Goal: Information Seeking & Learning: Learn about a topic

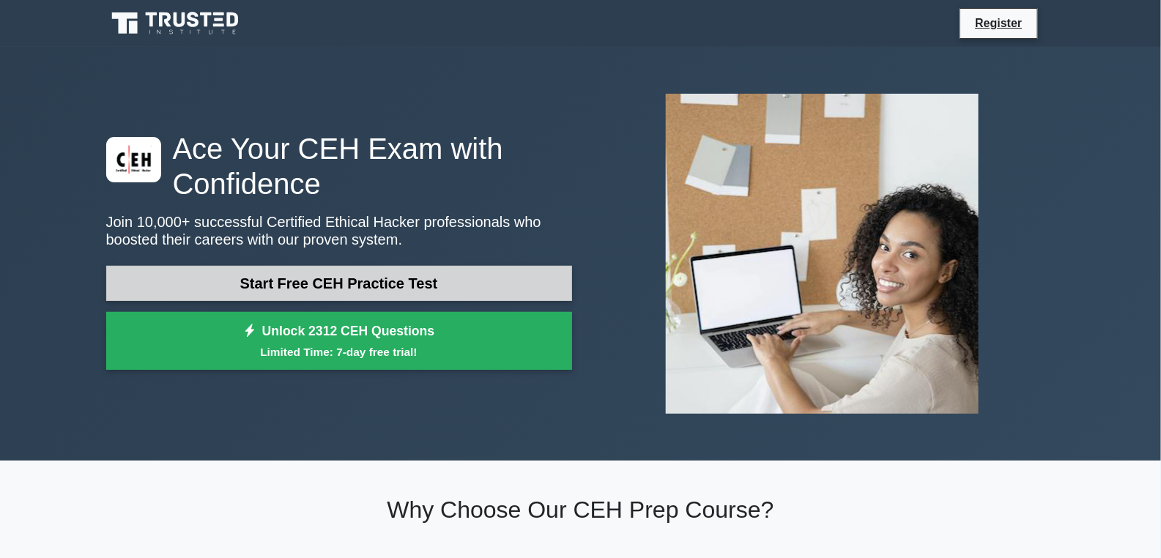
click at [387, 277] on link "Start Free CEH Practice Test" at bounding box center [339, 283] width 466 height 35
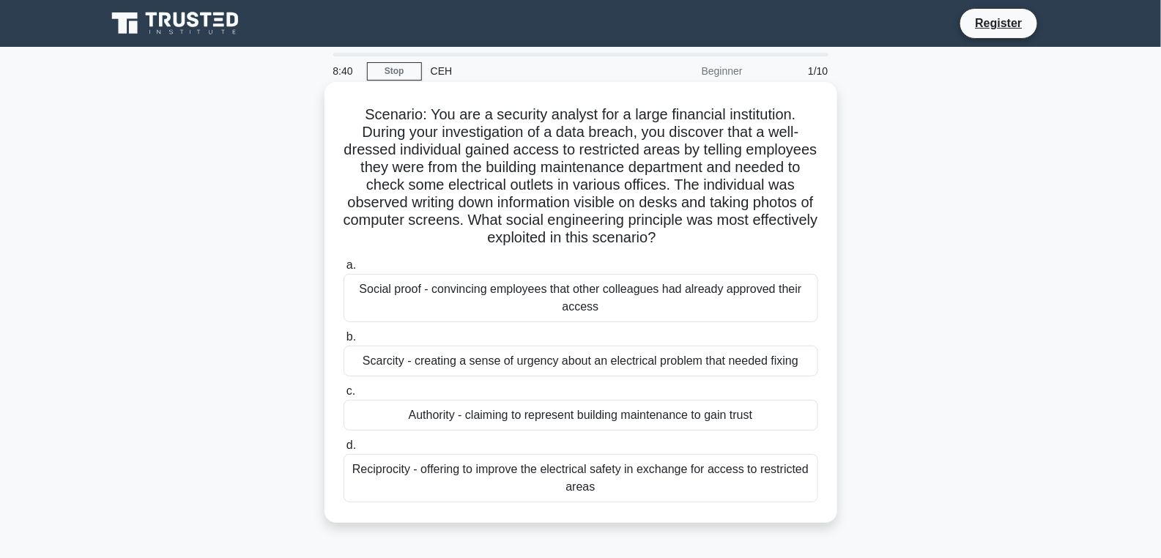
click at [614, 181] on h5 "Scenario: You are a security analyst for a large financial institution. During …" at bounding box center [581, 176] width 478 height 142
click at [613, 181] on h5 "Scenario: You are a security analyst for a large financial institution. During …" at bounding box center [581, 176] width 478 height 142
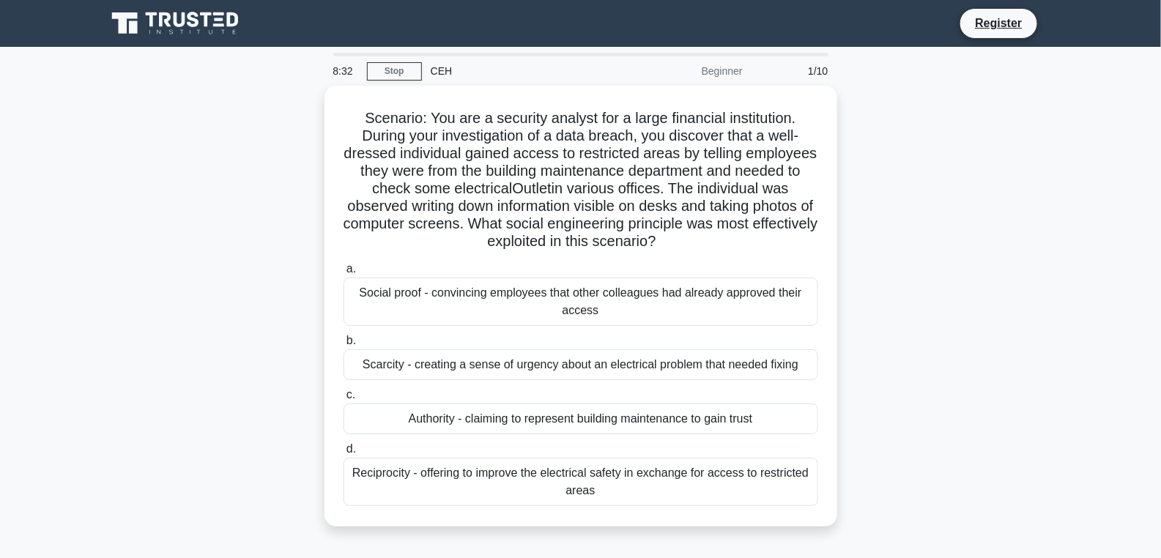
drag, startPoint x: 581, startPoint y: 187, endPoint x: 1002, endPoint y: 169, distance: 421.5
click at [1002, 169] on div "Scenario: You are a security analyst for a large financial institution. During …" at bounding box center [580, 315] width 967 height 459
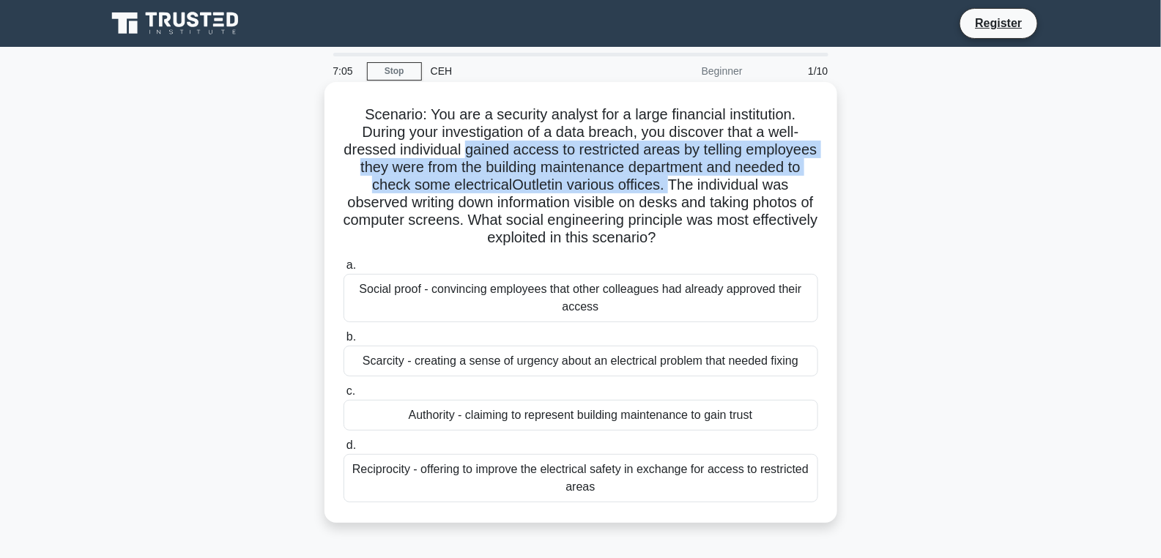
drag, startPoint x: 500, startPoint y: 149, endPoint x: 720, endPoint y: 186, distance: 222.9
click at [720, 186] on h5 "Scenario: You are a security analyst for a large financial institution. During …" at bounding box center [581, 176] width 478 height 142
drag, startPoint x: 720, startPoint y: 186, endPoint x: 692, endPoint y: 185, distance: 27.9
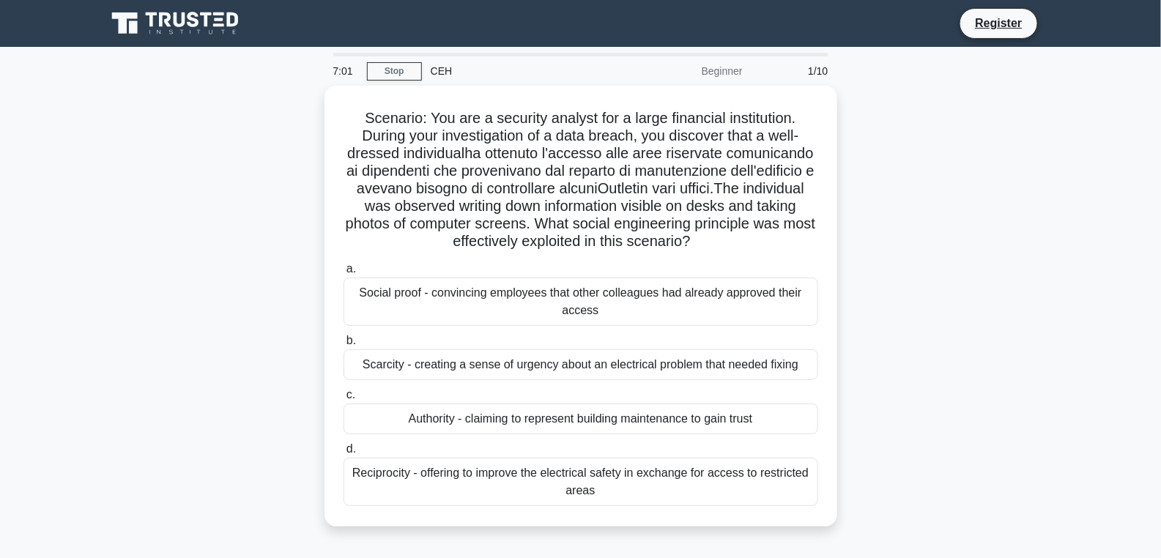
click at [228, 265] on div "Scenario: You are a security analyst for a large financial institution. During …" at bounding box center [580, 315] width 967 height 459
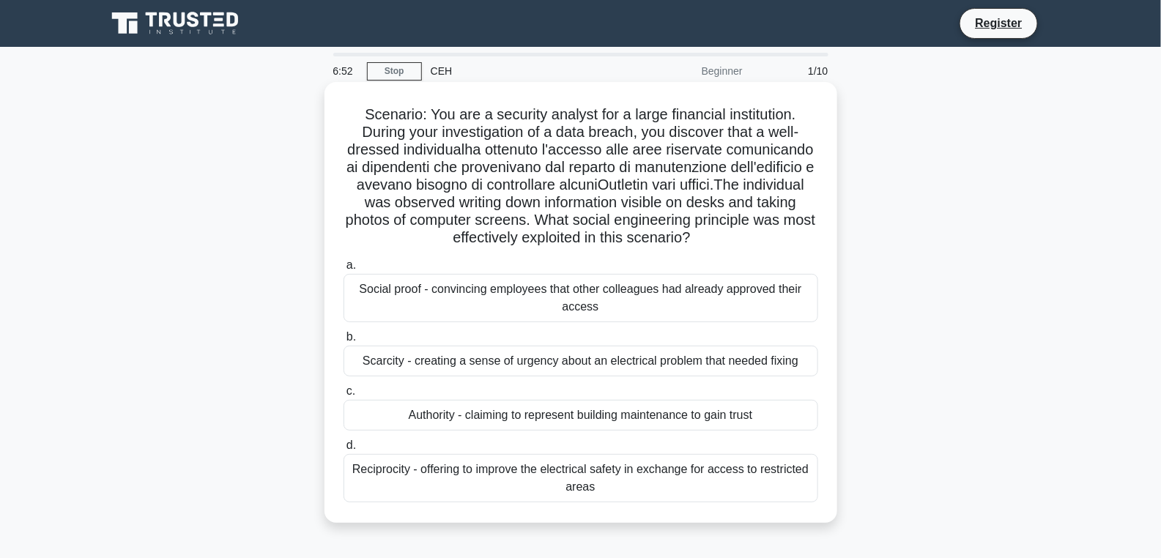
click at [634, 429] on div "Authority - claiming to represent building maintenance to gain trust" at bounding box center [581, 415] width 475 height 31
click at [344, 396] on input "c. Authority - claiming to represent building maintenance to gain trust" at bounding box center [344, 392] width 0 height 10
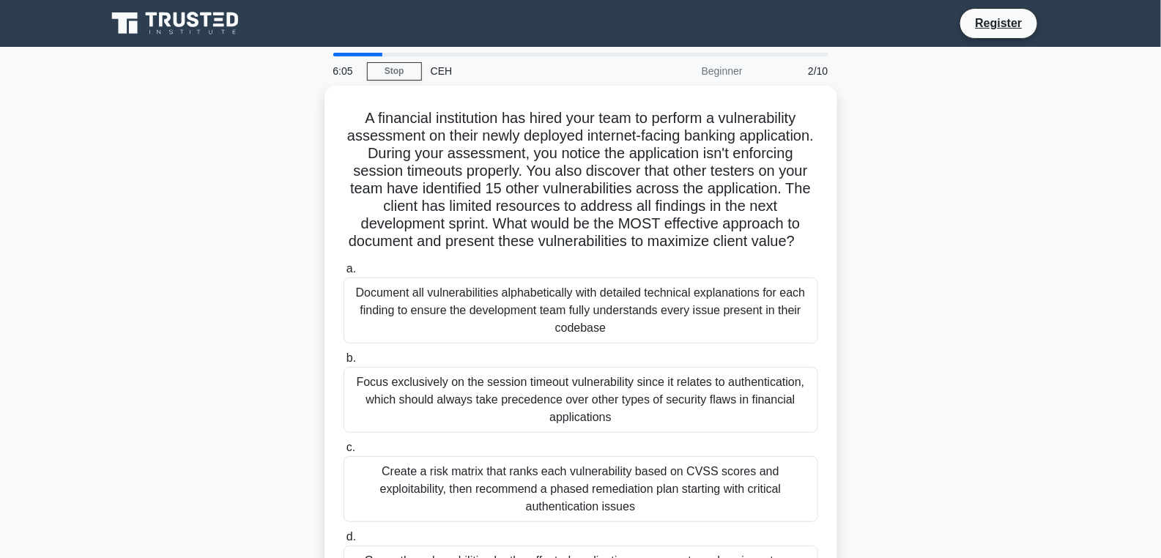
drag, startPoint x: 631, startPoint y: 259, endPoint x: 268, endPoint y: 111, distance: 392.3
click at [268, 111] on div "A financial institution has hired your team to perform a vulnerability assessme…" at bounding box center [580, 368] width 967 height 564
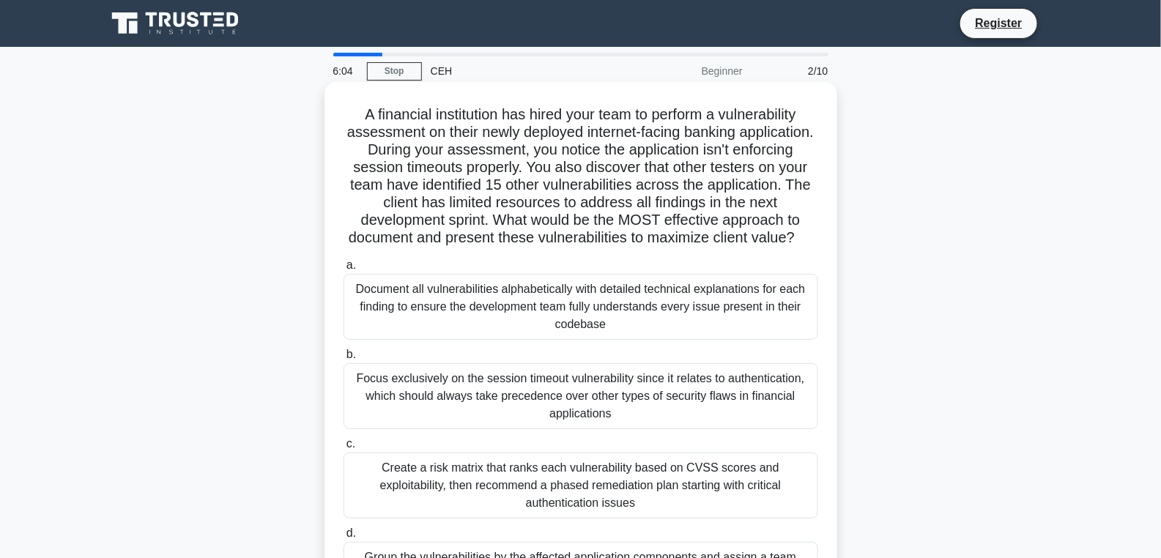
drag, startPoint x: 268, startPoint y: 111, endPoint x: 620, endPoint y: 164, distance: 356.2
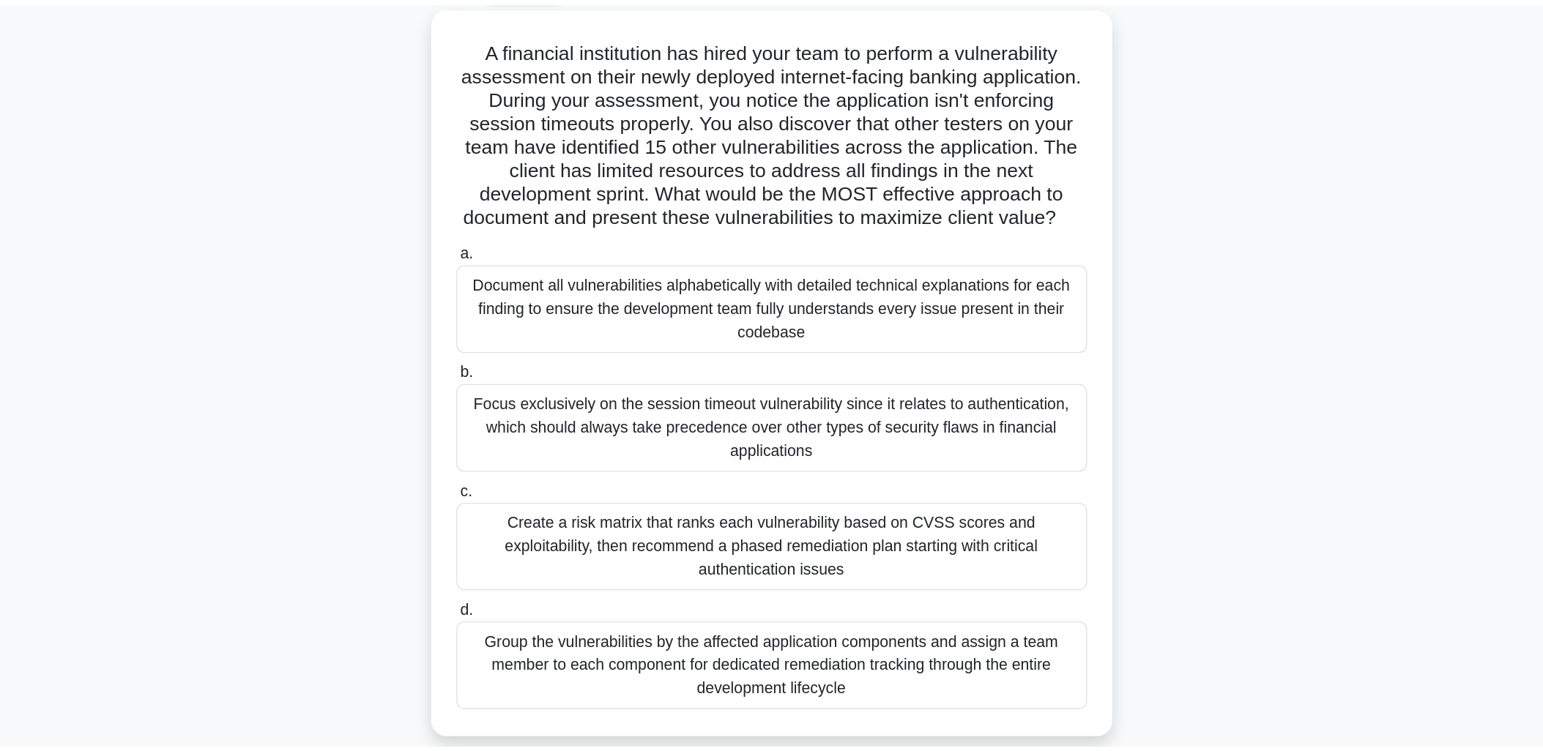
scroll to position [39, 0]
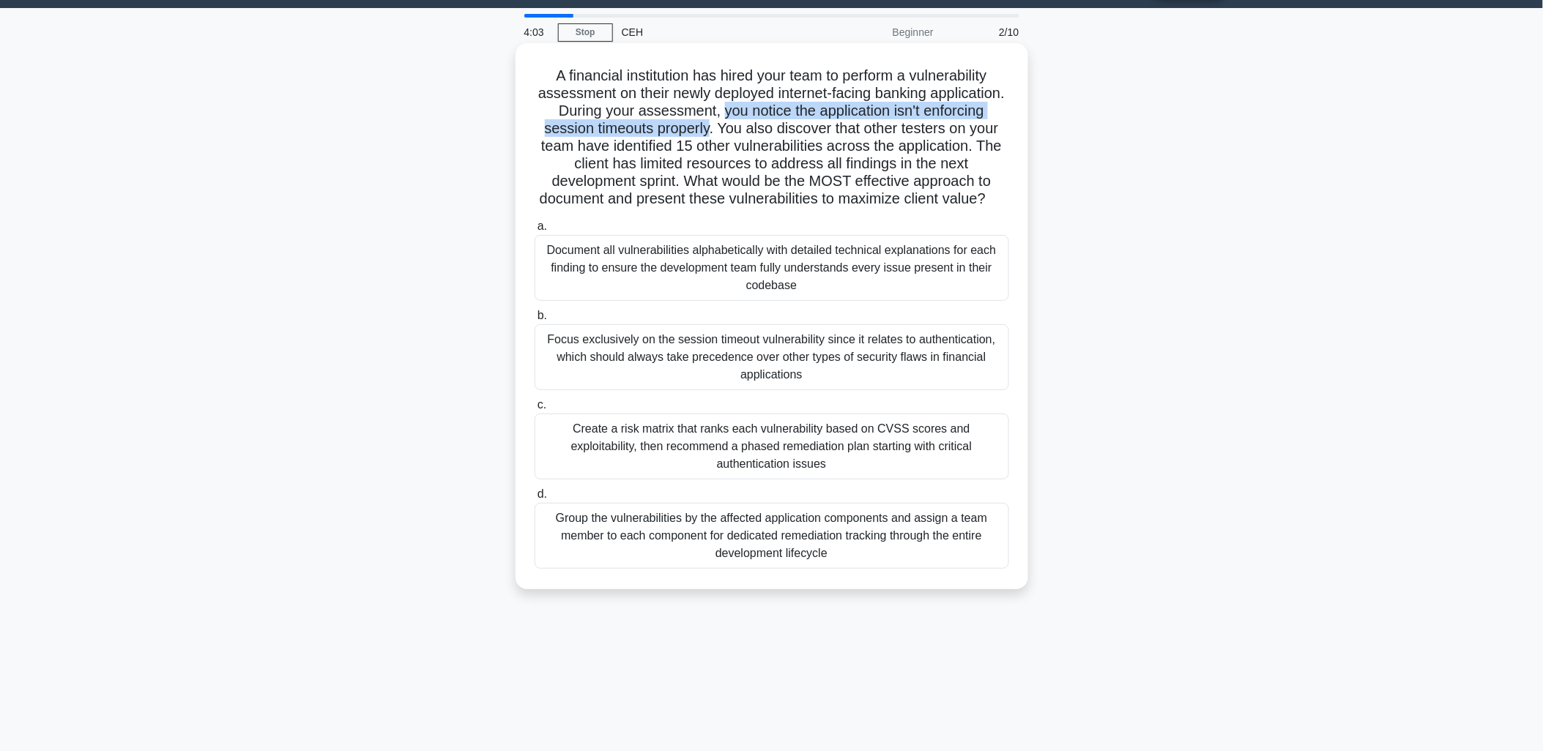
drag, startPoint x: 793, startPoint y: 129, endPoint x: 793, endPoint y: 107, distance: 22.0
click at [793, 107] on h5 "A financial institution has hired your team to perform a vulnerability assessme…" at bounding box center [772, 138] width 478 height 142
drag, startPoint x: 793, startPoint y: 107, endPoint x: 833, endPoint y: 108, distance: 39.6
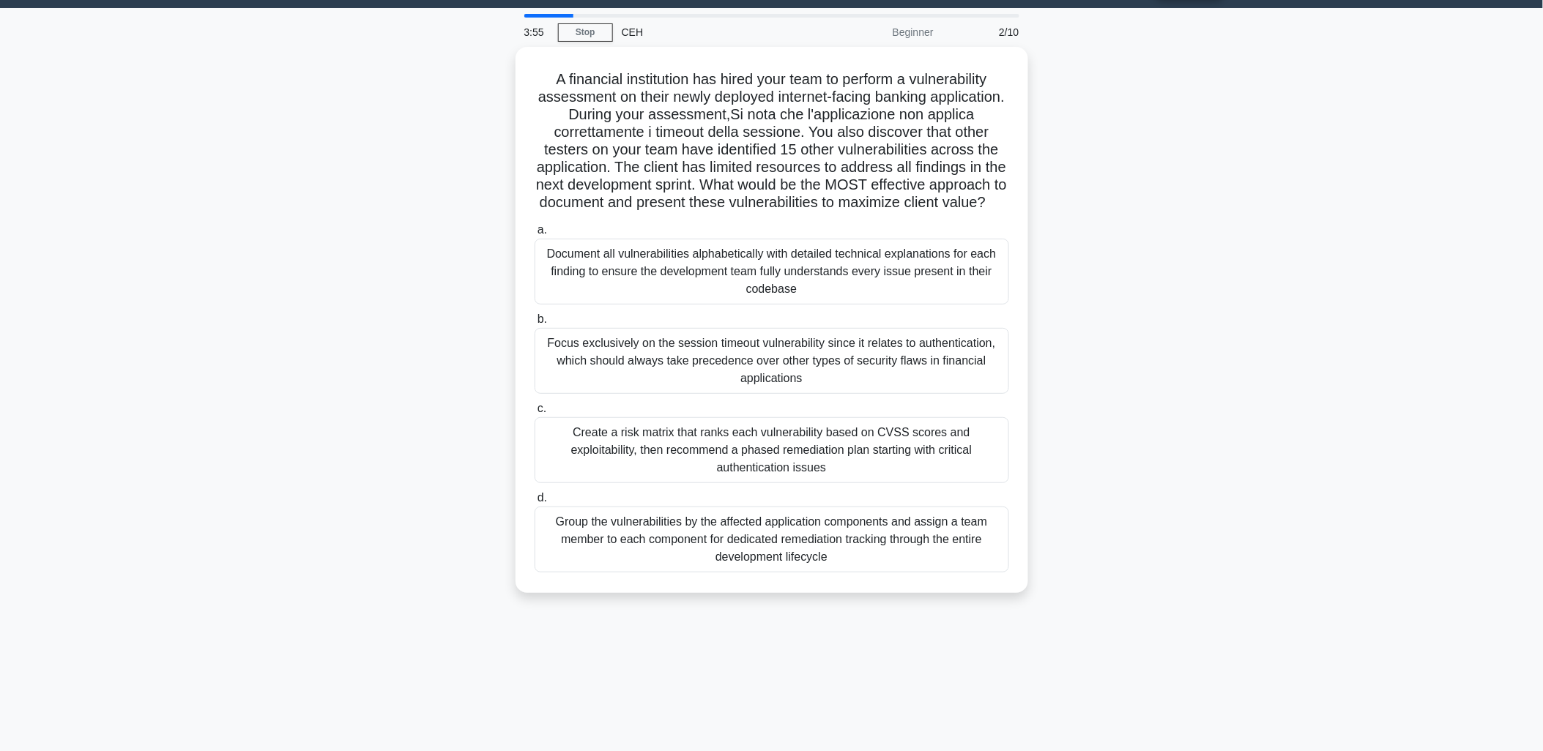
click at [343, 254] on div "A financial institution has hired your team to perform a vulnerability assessme…" at bounding box center [772, 329] width 967 height 564
click at [847, 460] on div "Create a risk matrix that ranks each vulnerability based on CVSS scores and exp…" at bounding box center [772, 447] width 475 height 66
click at [535, 410] on input "c. Create a risk matrix that ranks each vulnerability based on CVSS scores and …" at bounding box center [535, 406] width 0 height 10
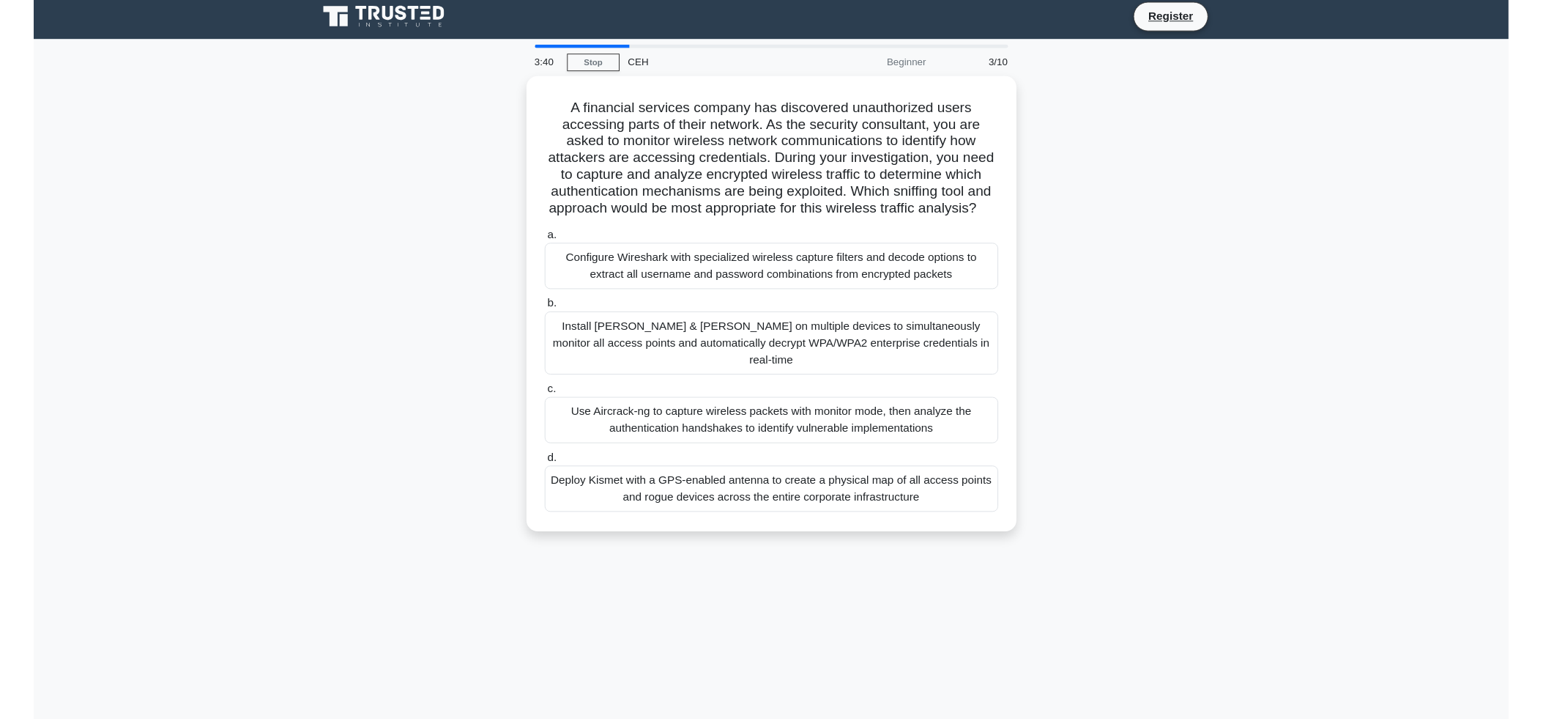
scroll to position [0, 0]
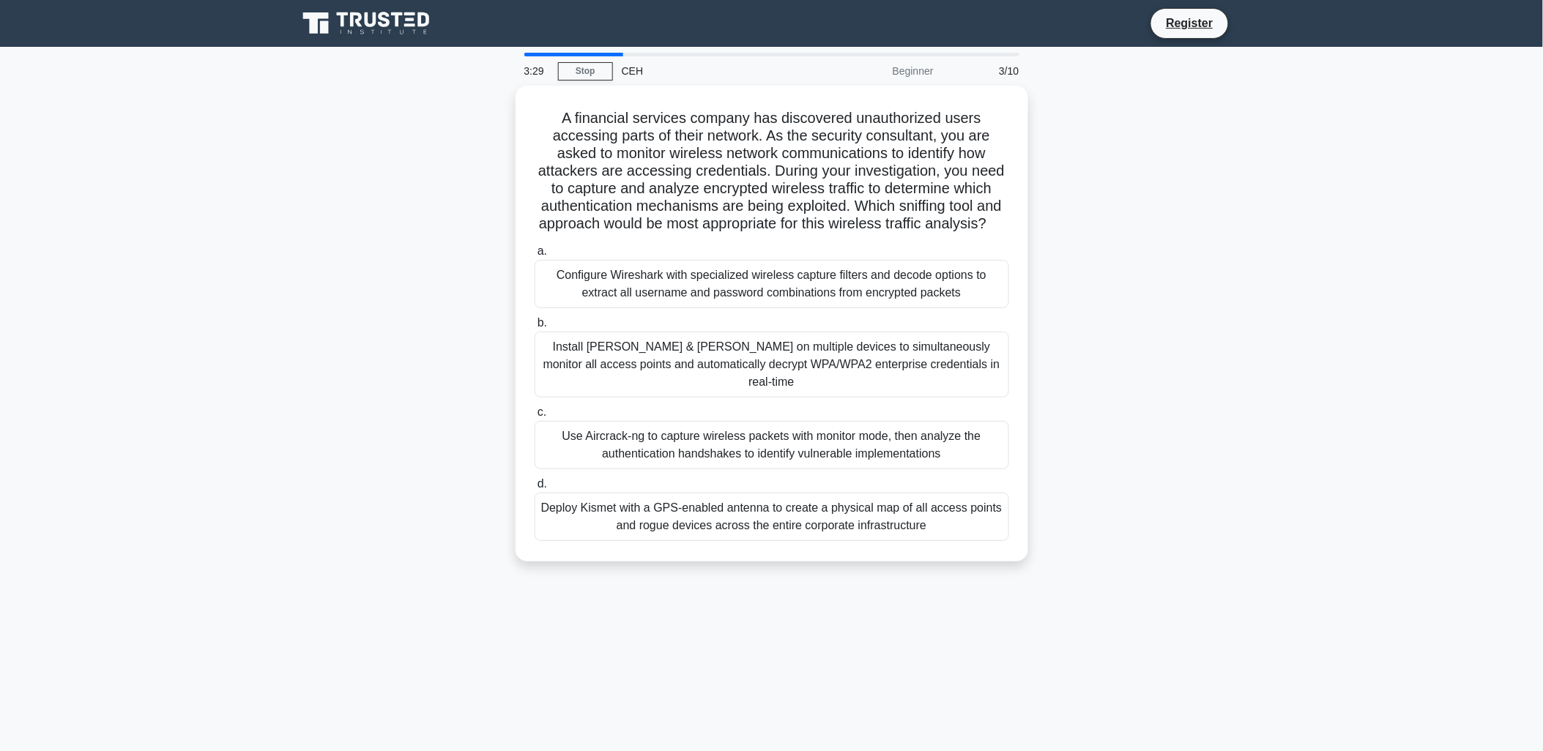
drag, startPoint x: 814, startPoint y: 240, endPoint x: 482, endPoint y: 93, distance: 362.7
click at [482, 93] on div "A financial services company has discovered unauthorized users accessing parts …" at bounding box center [772, 333] width 967 height 494
drag, startPoint x: 482, startPoint y: 93, endPoint x: 711, endPoint y: 140, distance: 234.0
click at [836, 449] on div "Use Aircrack-ng to capture wireless packets with monitor mode, then analyze the…" at bounding box center [772, 441] width 475 height 48
click at [535, 414] on input "c. Use Aircrack-ng to capture wireless packets with monitor mode, then analyze …" at bounding box center [535, 409] width 0 height 10
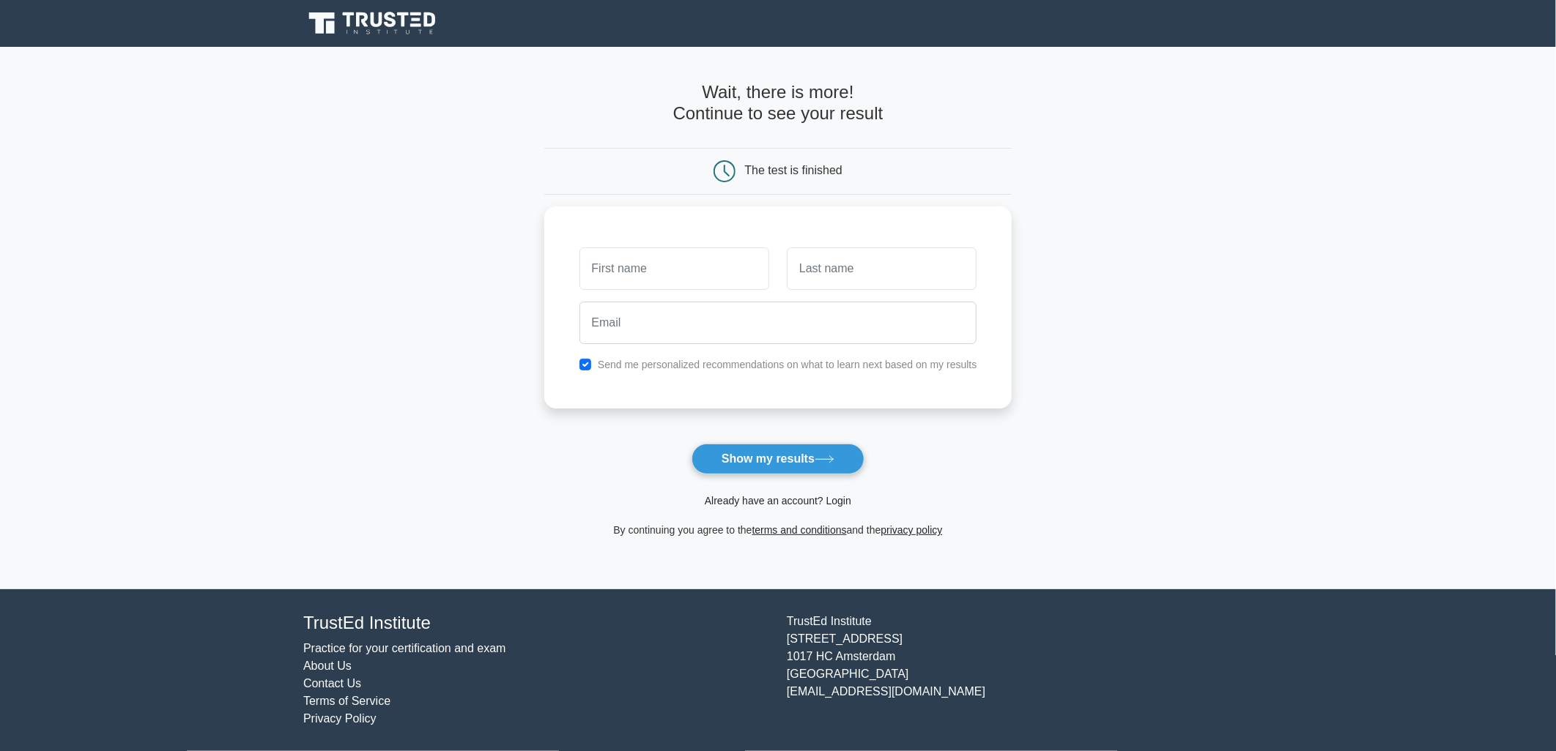
click at [811, 499] on link "Already have an account? Login" at bounding box center [778, 501] width 146 height 12
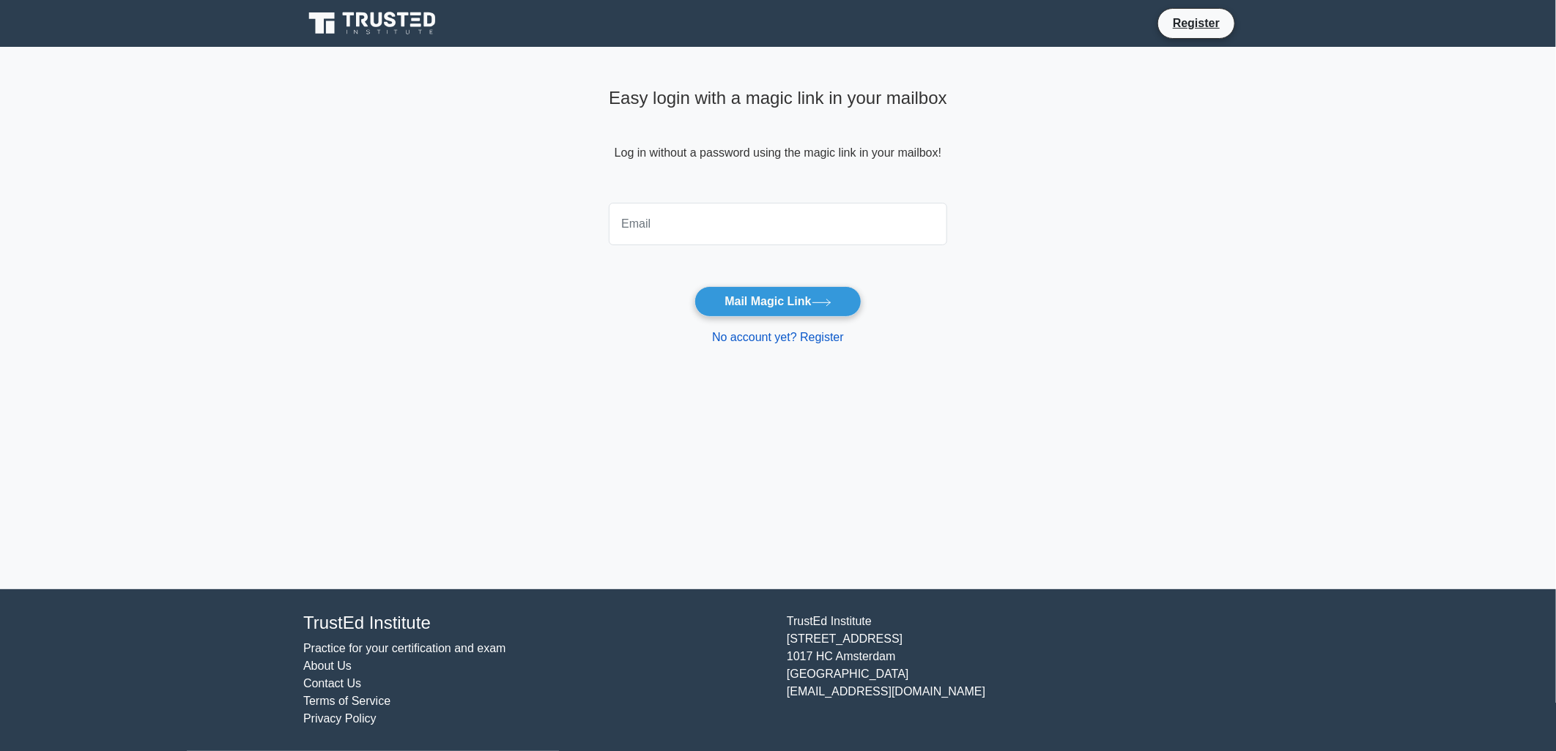
click at [802, 340] on link "No account yet? Register" at bounding box center [778, 337] width 132 height 12
